Goal: Information Seeking & Learning: Learn about a topic

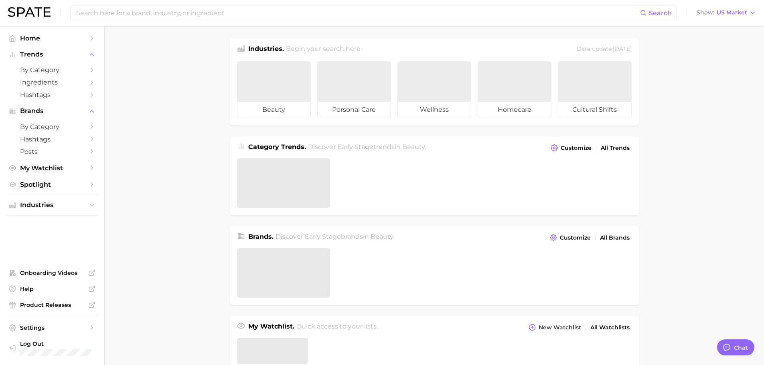
type textarea "x"
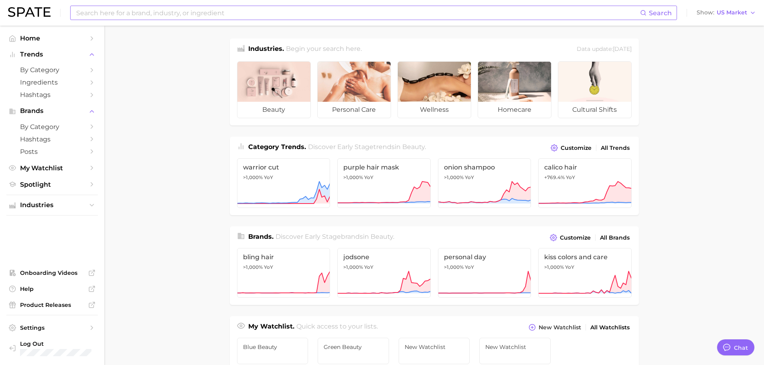
click at [228, 18] on input at bounding box center [357, 13] width 564 height 14
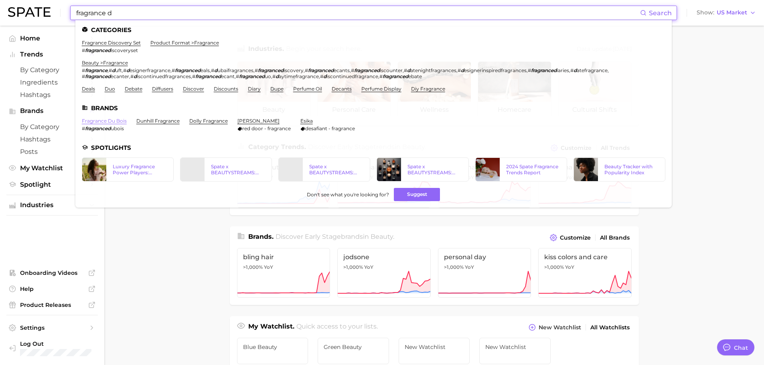
type input "fragrance d"
click at [114, 119] on link "fragrance du bois" at bounding box center [104, 121] width 45 height 6
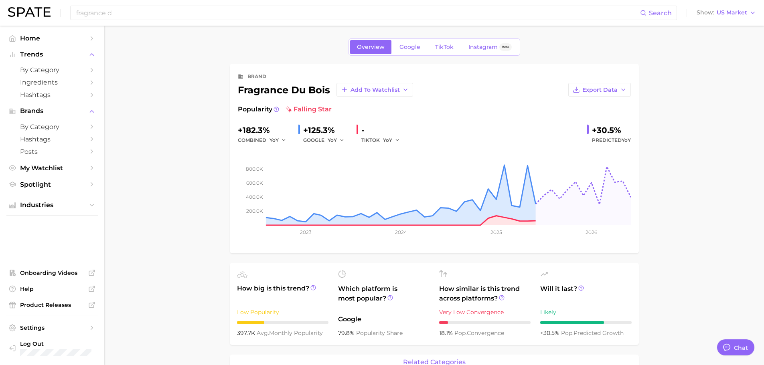
type textarea "x"
click at [436, 51] on link "TikTok" at bounding box center [444, 47] width 32 height 14
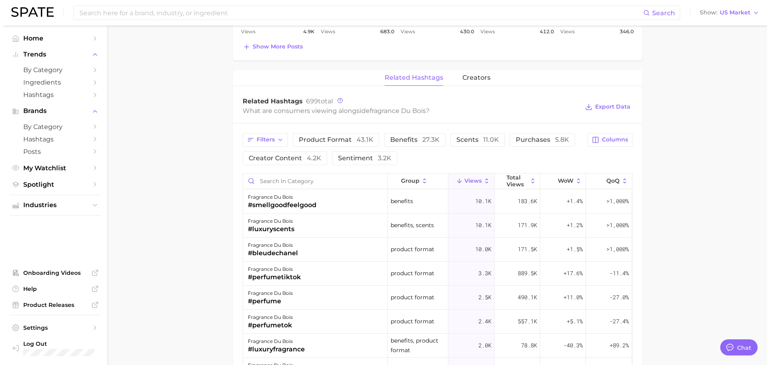
scroll to position [521, 0]
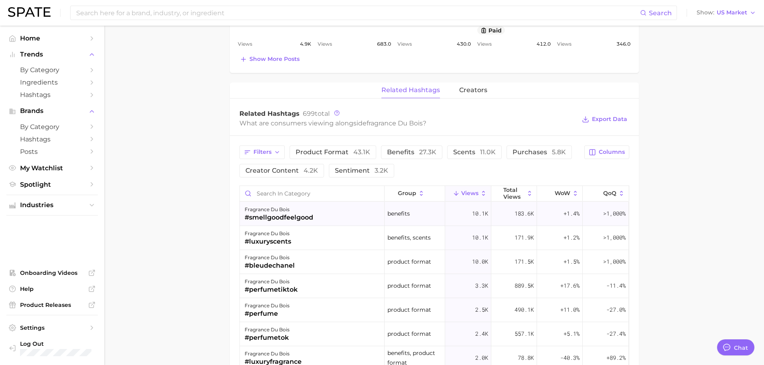
click at [319, 216] on div "fragrance du bois #smellgoodfeelgood" at bounding box center [312, 214] width 145 height 24
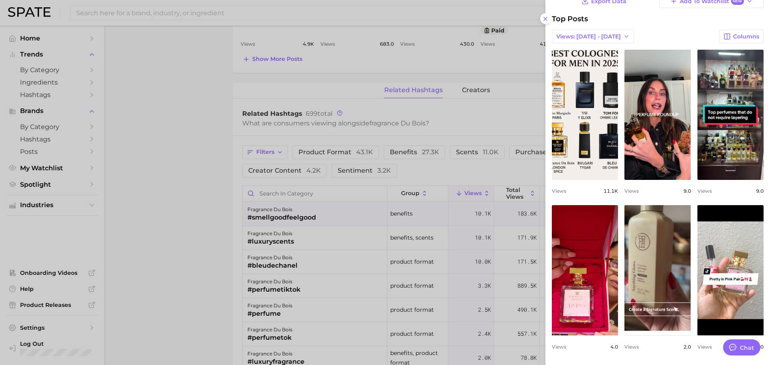
scroll to position [42, 0]
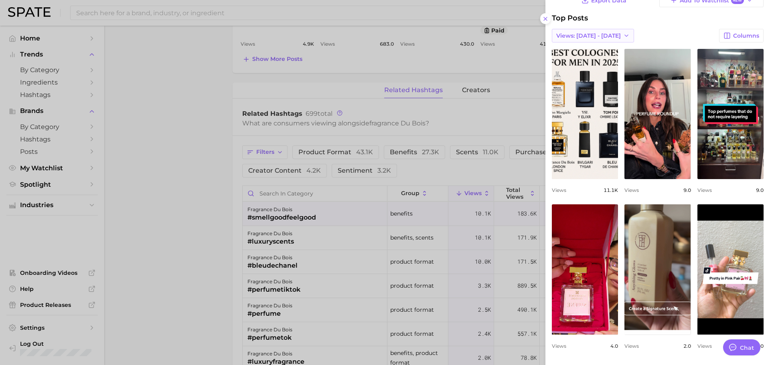
click at [578, 38] on span "Views: [DATE] - [DATE]" at bounding box center [588, 35] width 65 height 7
click at [576, 65] on span "Total Views" at bounding box center [572, 65] width 33 height 7
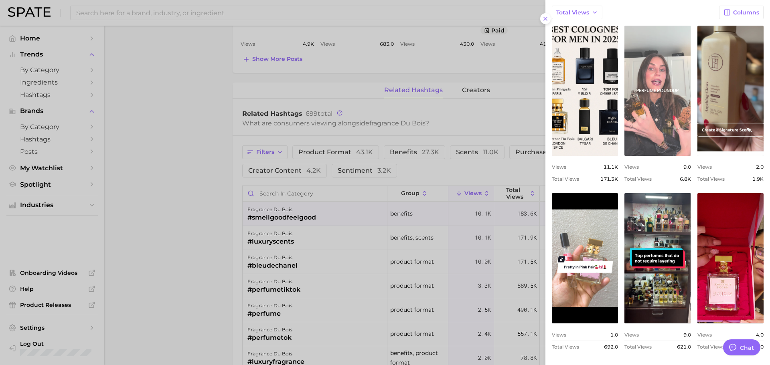
scroll to position [67, 0]
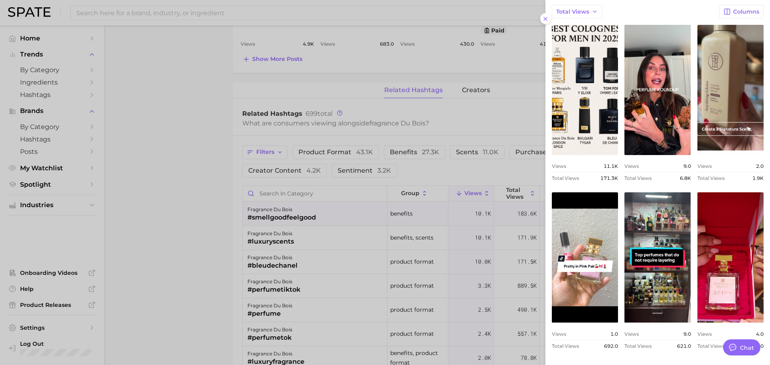
click at [317, 236] on div at bounding box center [385, 182] width 770 height 365
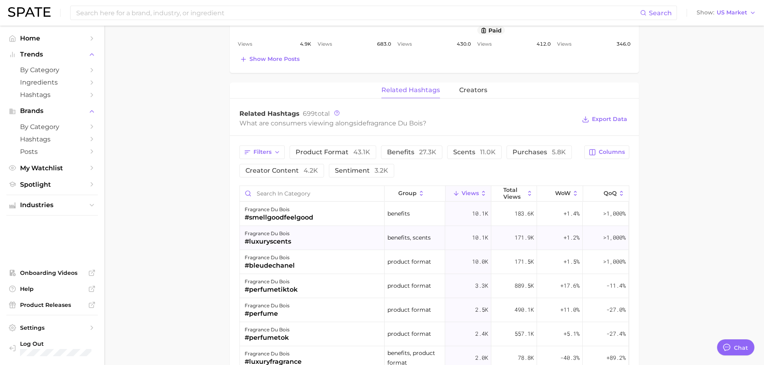
click at [312, 238] on div "fragrance du bois #luxuryscents" at bounding box center [312, 238] width 145 height 24
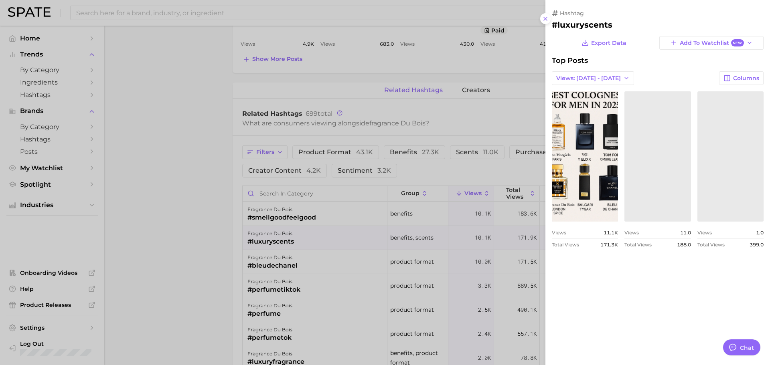
scroll to position [0, 0]
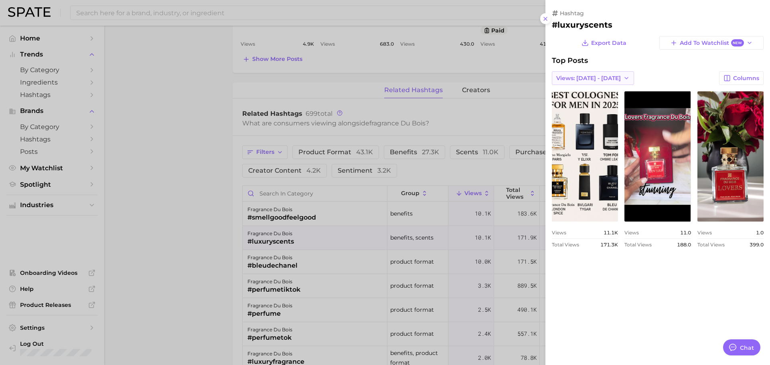
click at [585, 74] on button "Views: [DATE] - [DATE]" at bounding box center [593, 78] width 82 height 14
click at [586, 107] on span "Total Views" at bounding box center [572, 107] width 33 height 7
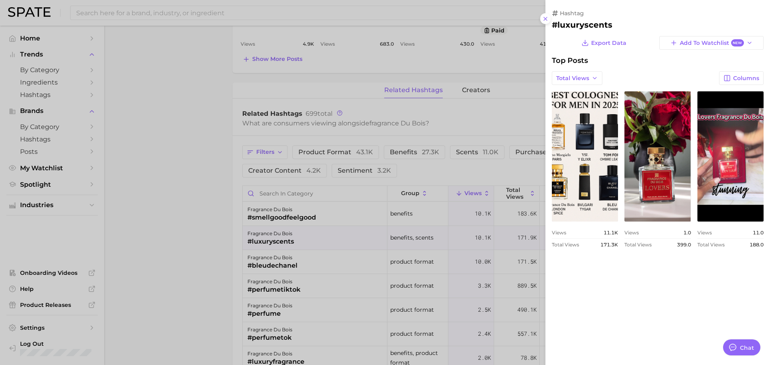
click at [471, 228] on div at bounding box center [385, 182] width 770 height 365
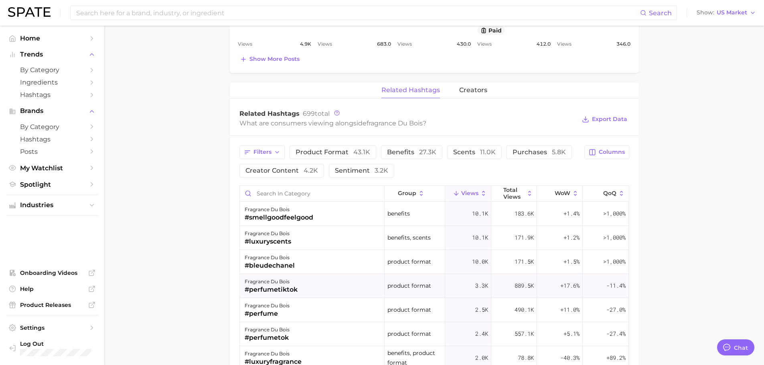
click at [298, 281] on div "fragrance du bois #perfumetiktok" at bounding box center [312, 286] width 145 height 24
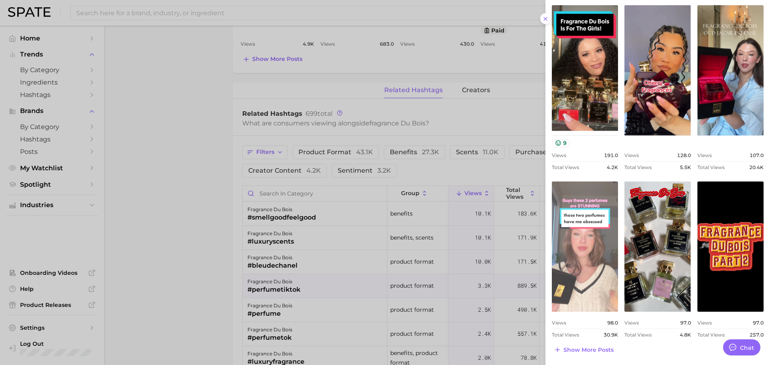
click at [592, 253] on link "view post on TikTok" at bounding box center [585, 247] width 66 height 130
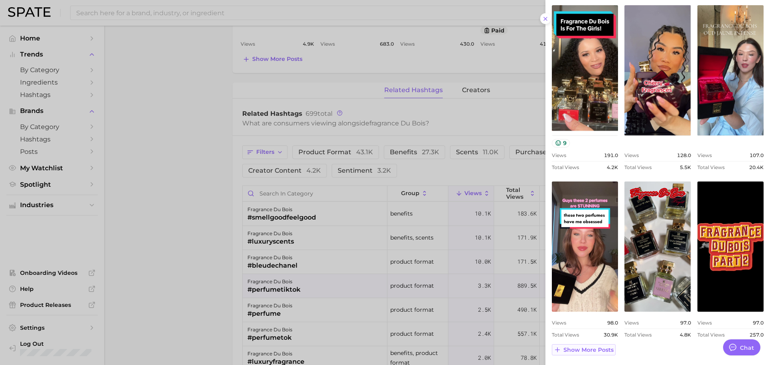
click at [572, 355] on button "Show more posts" at bounding box center [584, 349] width 64 height 11
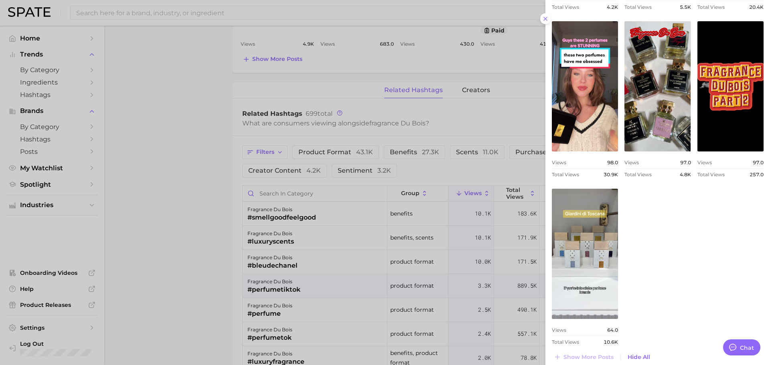
click at [315, 325] on div at bounding box center [385, 182] width 770 height 365
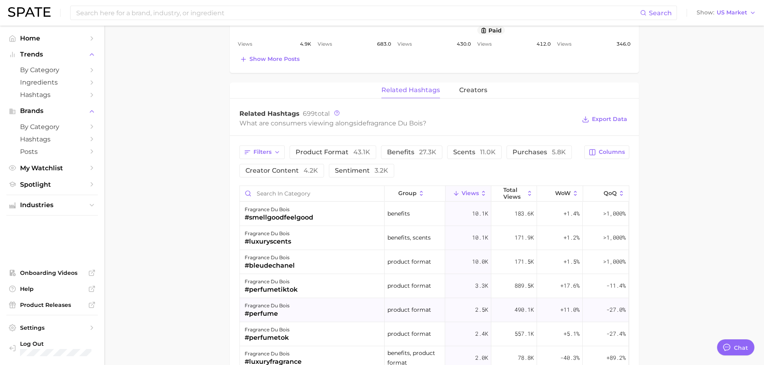
click at [308, 316] on div "fragrance du bois #perfume" at bounding box center [312, 310] width 145 height 24
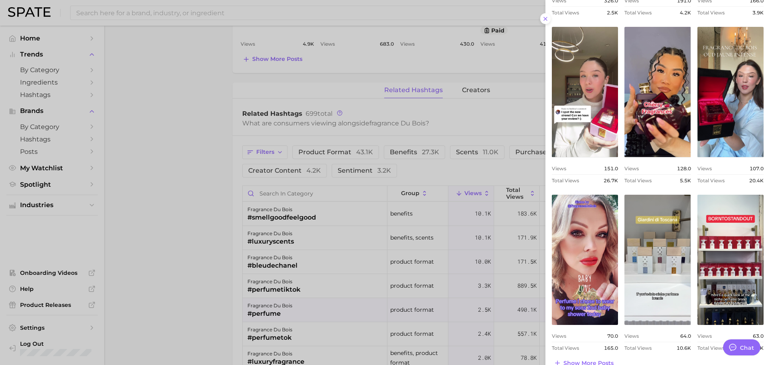
scroll to position [254, 0]
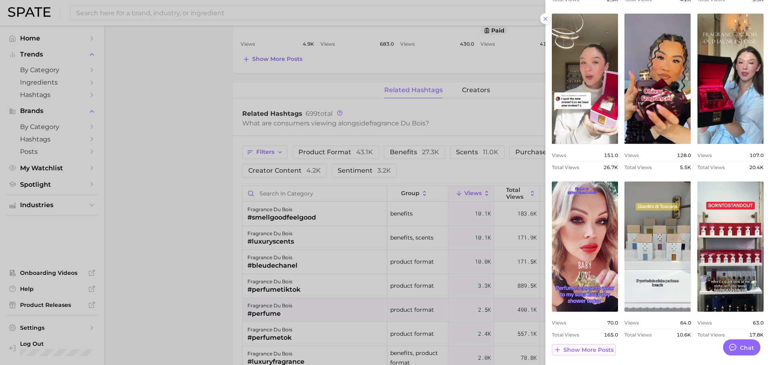
click at [609, 350] on span "Show more posts" at bounding box center [588, 350] width 50 height 7
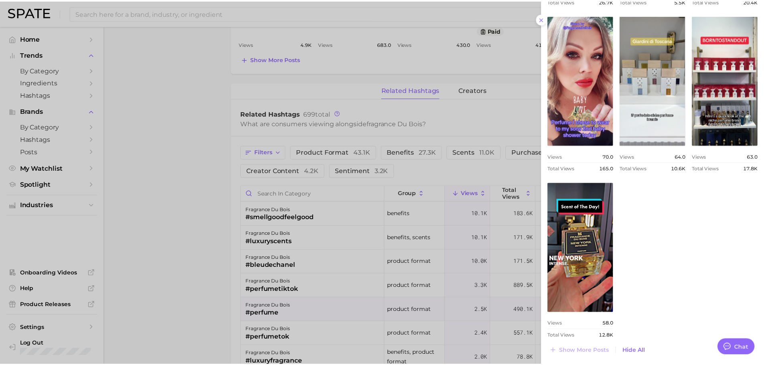
scroll to position [421, 0]
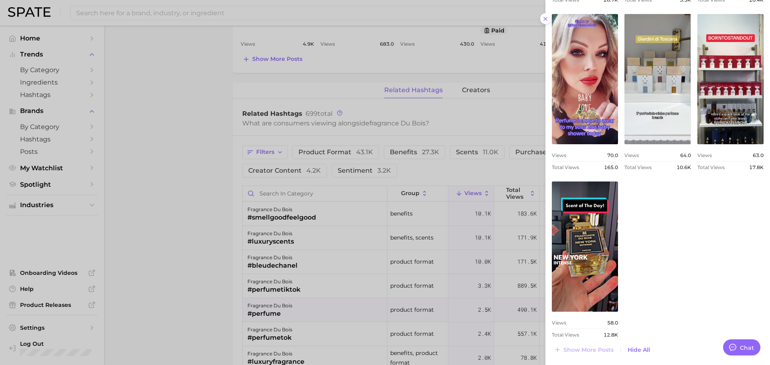
click at [404, 273] on div at bounding box center [385, 182] width 770 height 365
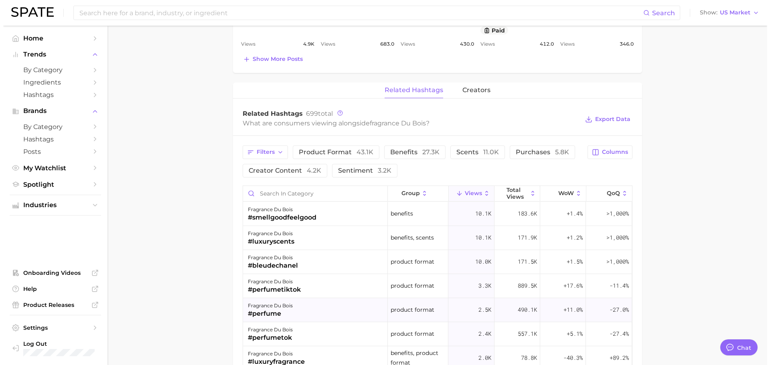
scroll to position [40, 0]
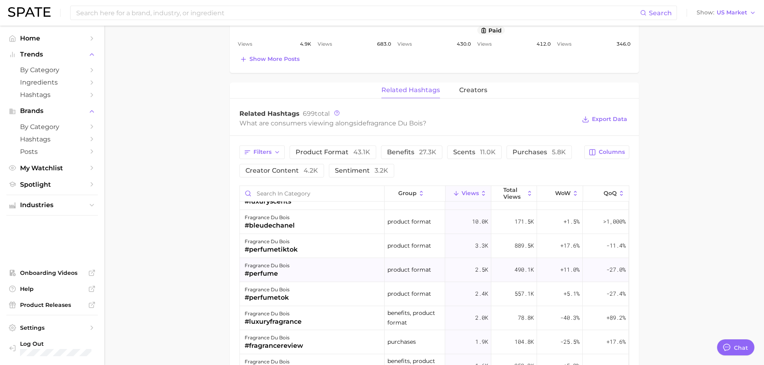
click at [280, 300] on div "#perfumetok" at bounding box center [266, 298] width 45 height 10
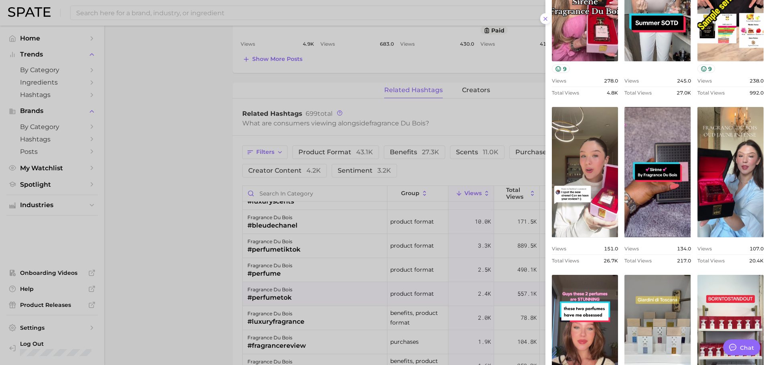
scroll to position [254, 0]
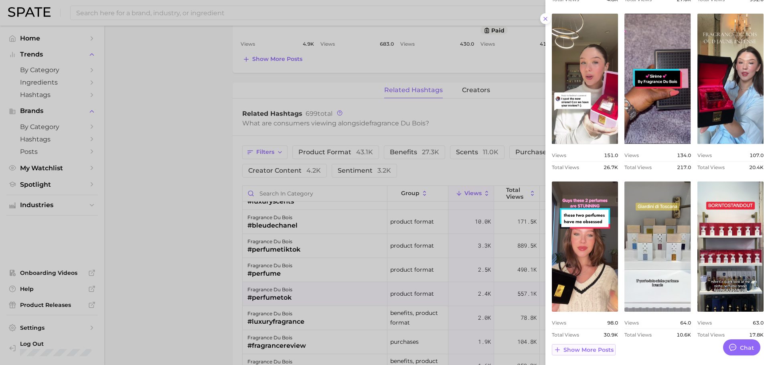
click at [582, 351] on span "Show more posts" at bounding box center [588, 350] width 50 height 7
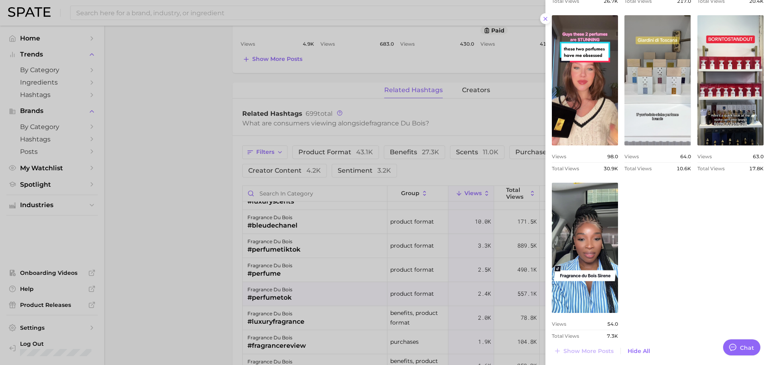
scroll to position [421, 0]
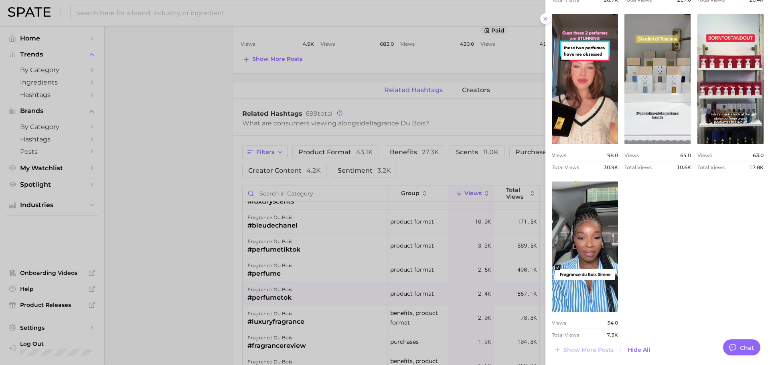
click at [335, 309] on div at bounding box center [385, 182] width 770 height 365
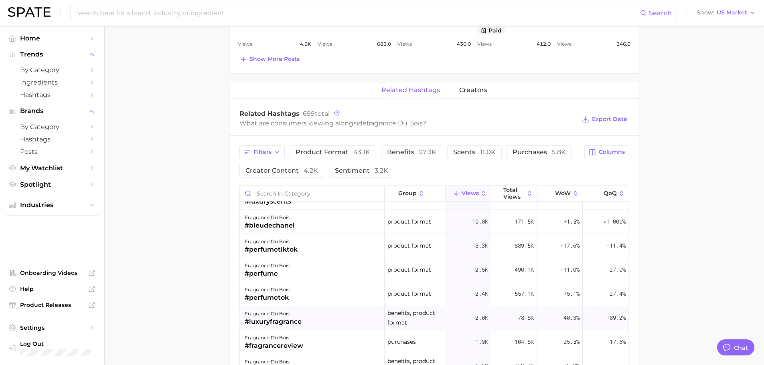
click at [319, 325] on div "fragrance du bois #luxuryfragrance" at bounding box center [312, 318] width 145 height 24
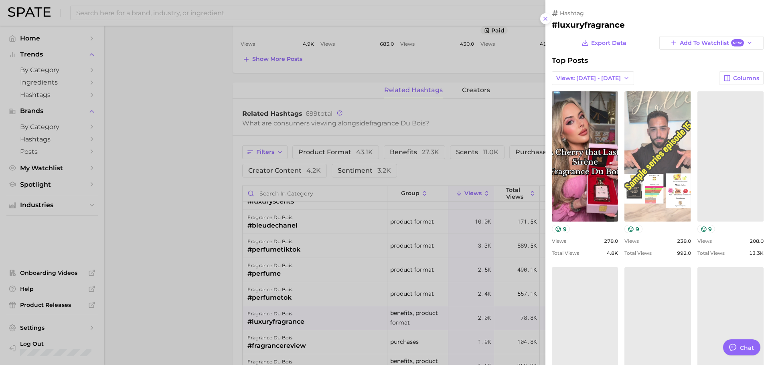
scroll to position [0, 0]
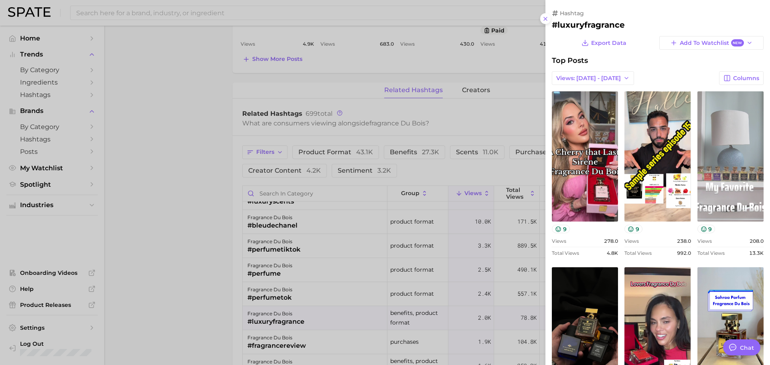
click at [706, 184] on link "view post on TikTok" at bounding box center [730, 156] width 66 height 130
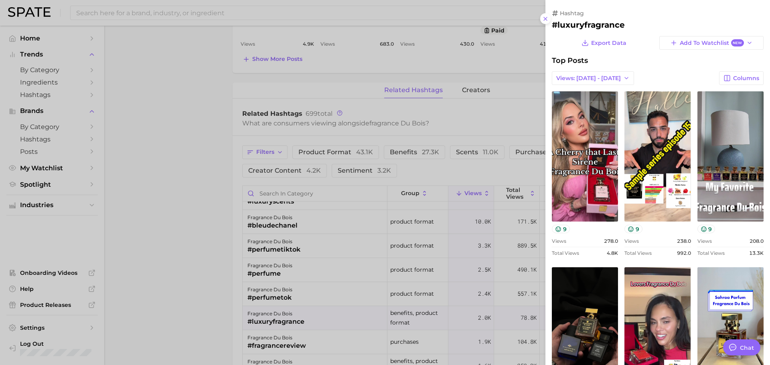
click at [295, 242] on div at bounding box center [385, 182] width 770 height 365
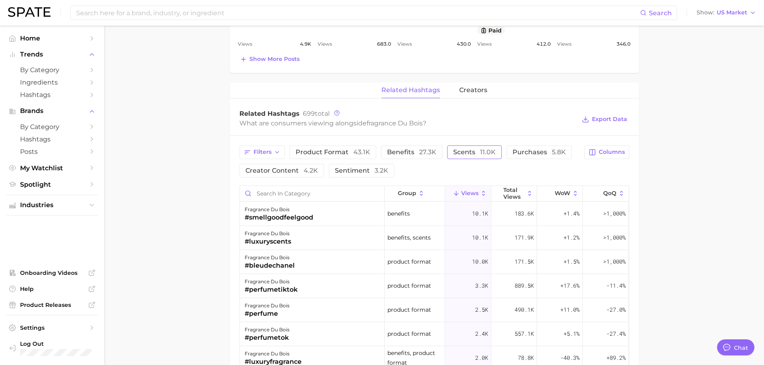
click at [467, 152] on span "scents 11.0k" at bounding box center [474, 152] width 42 height 6
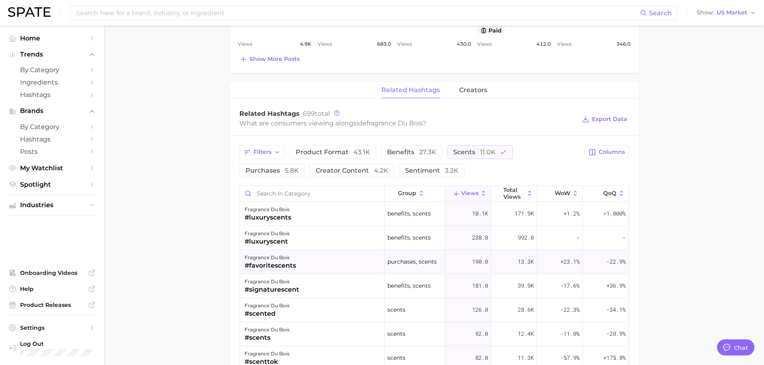
click at [299, 271] on div "fragrance du bois #favoritescents" at bounding box center [312, 262] width 145 height 24
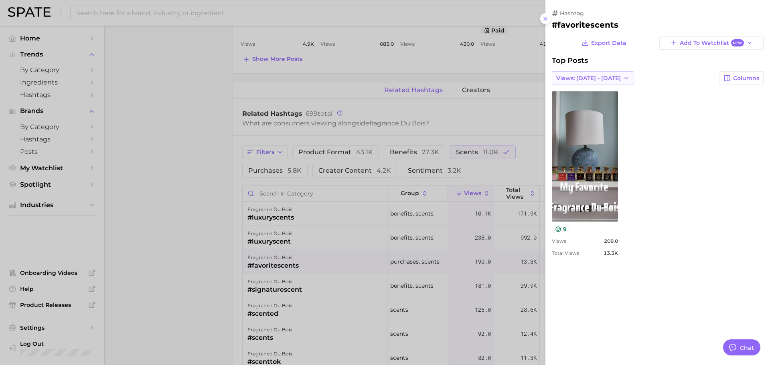
click at [595, 76] on span "Views: [DATE] - [DATE]" at bounding box center [588, 78] width 65 height 7
click at [584, 105] on span "Total Views" at bounding box center [572, 107] width 33 height 7
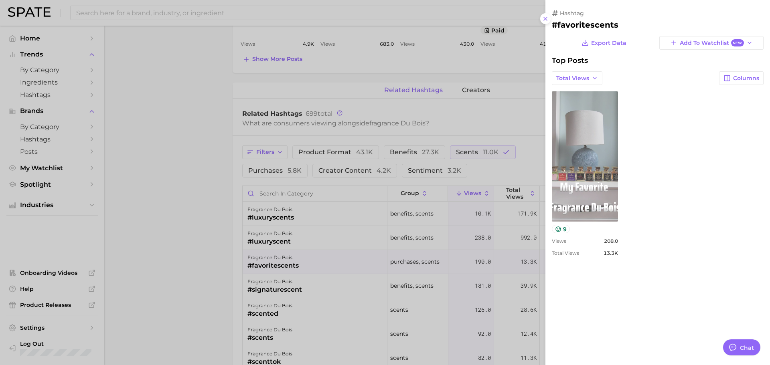
click at [584, 107] on link "view post on TikTok" at bounding box center [585, 156] width 66 height 130
